Goal: Transaction & Acquisition: Purchase product/service

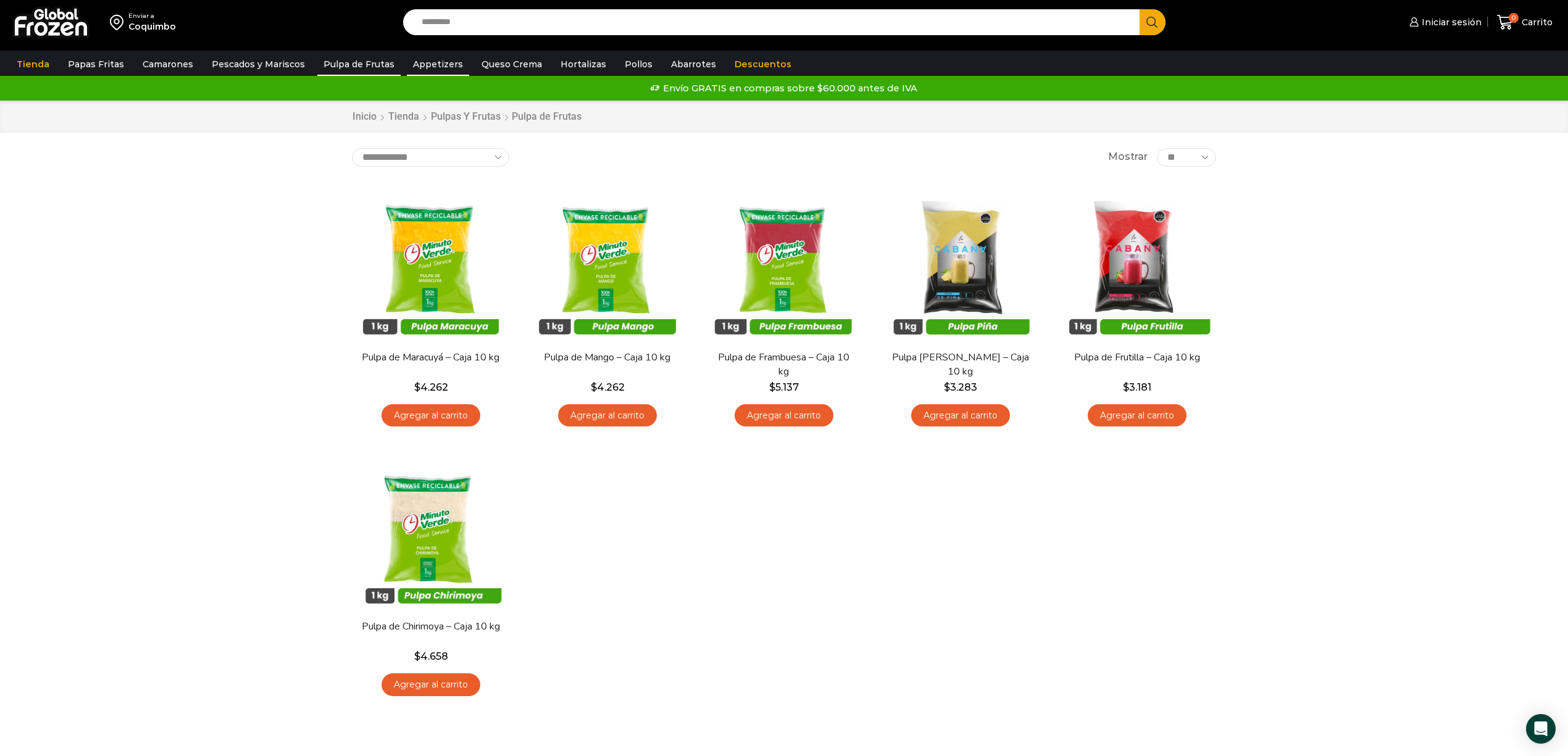
click at [443, 62] on link "Appetizers" at bounding box center [438, 65] width 62 height 24
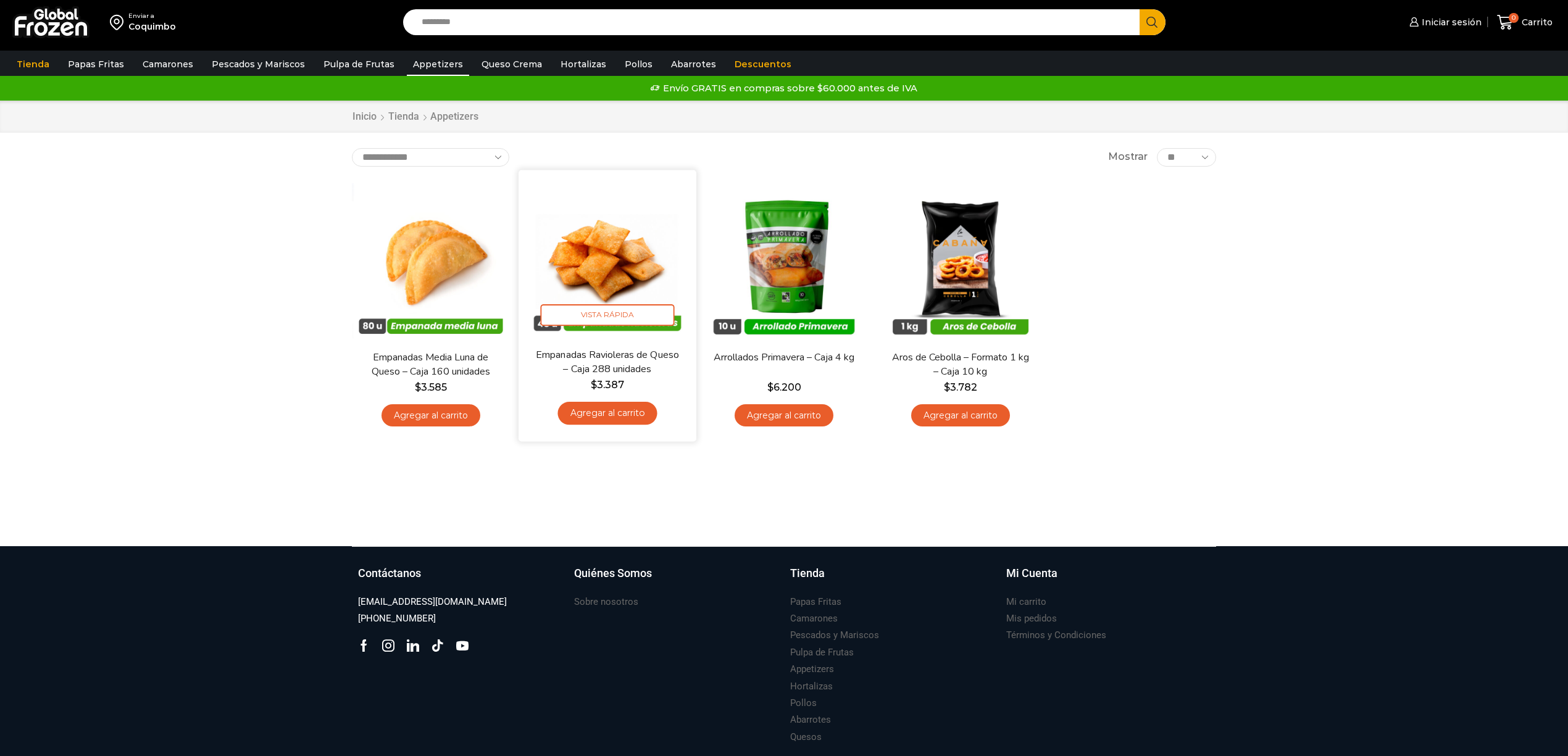
click at [602, 248] on img at bounding box center [608, 259] width 160 height 160
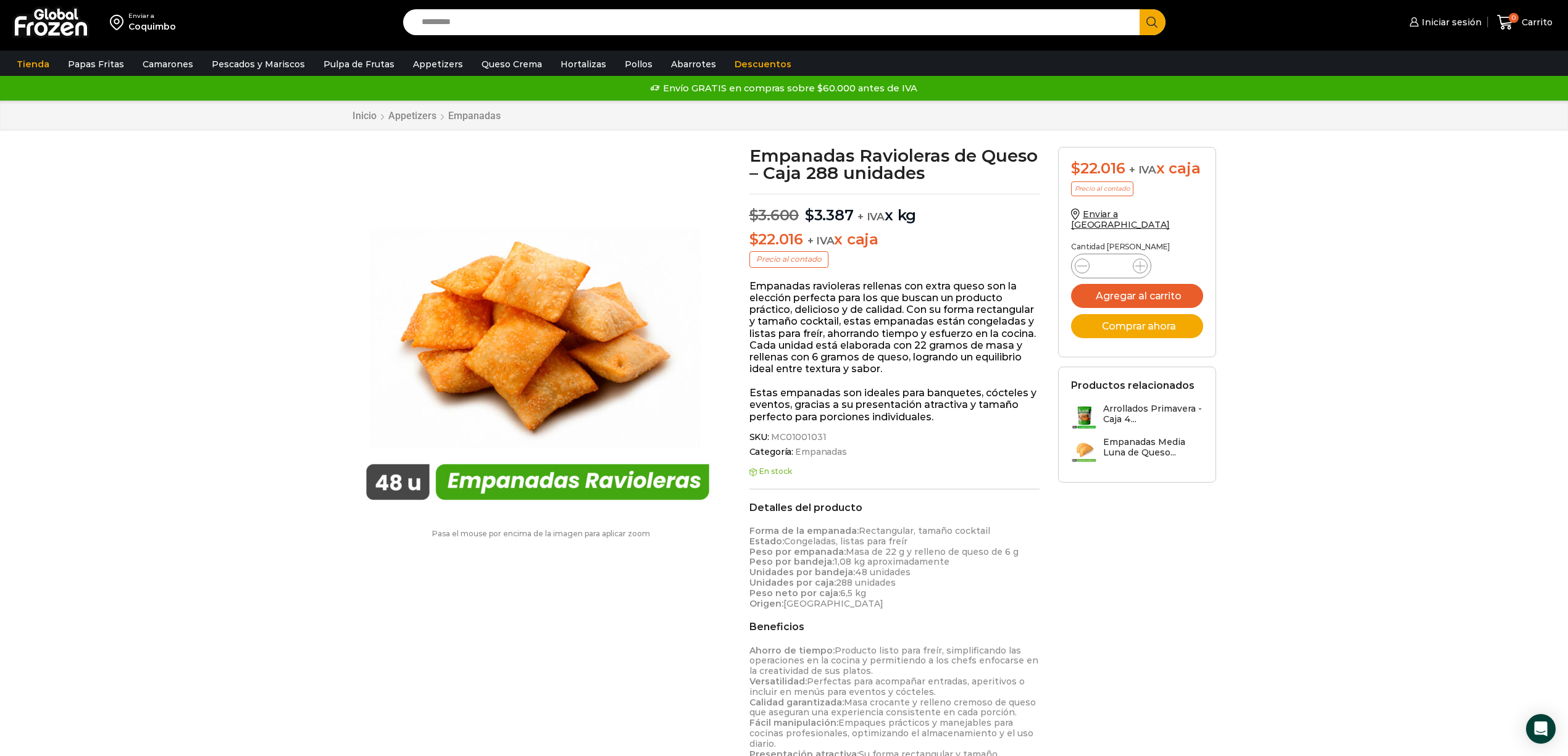
click at [548, 22] on input "Search input" at bounding box center [774, 22] width 718 height 26
type input "*"
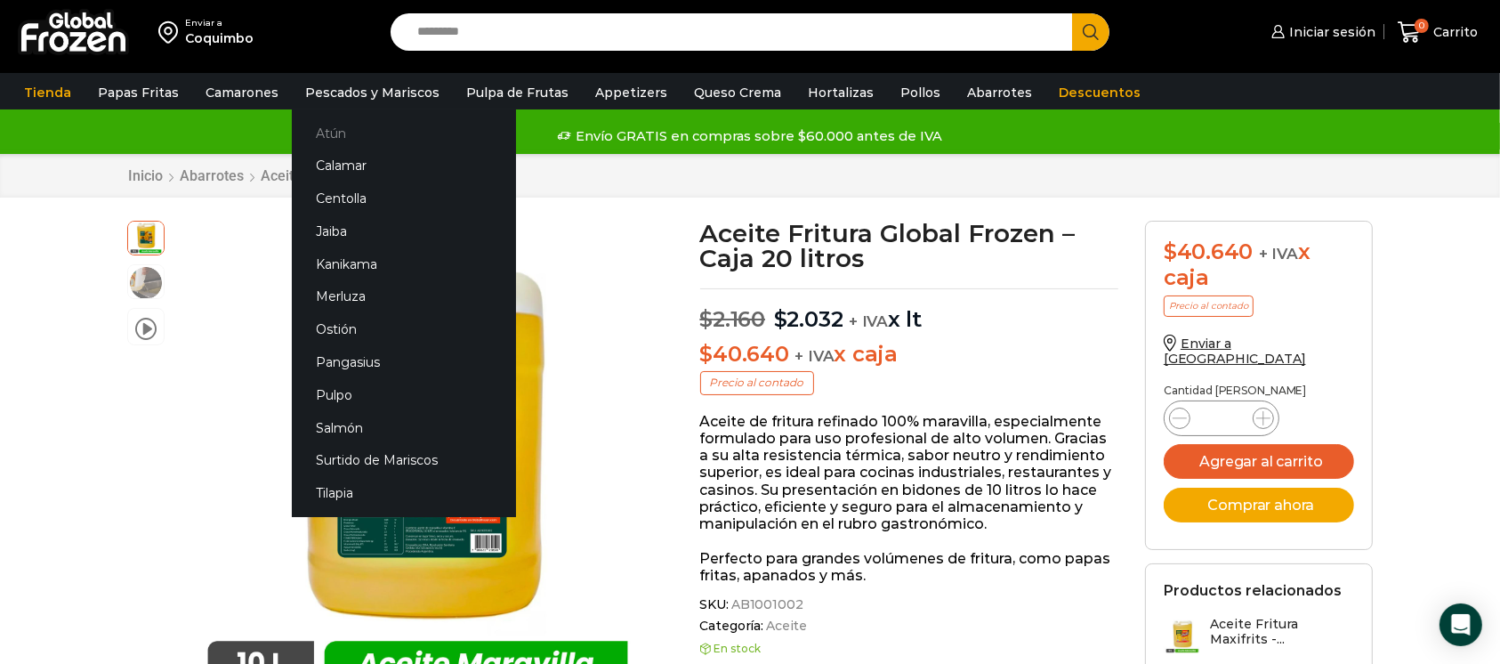
click at [330, 125] on link "Atún" at bounding box center [404, 133] width 224 height 33
